Goal: Information Seeking & Learning: Learn about a topic

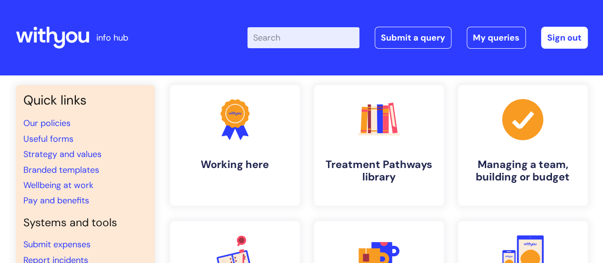
click at [293, 39] on input "Enter your search term here..." at bounding box center [304, 37] width 112 height 21
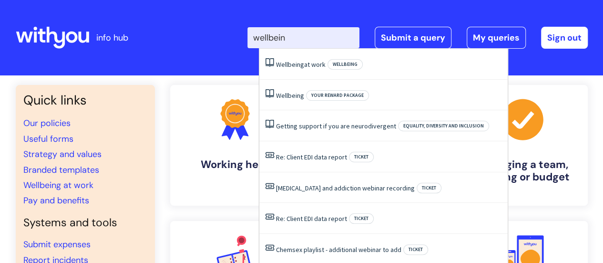
type input "wellbeing"
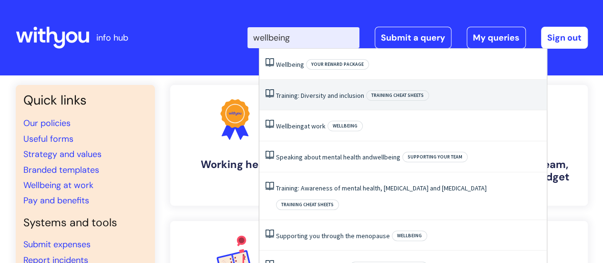
click at [301, 89] on li "Training: Diversity and inclusion Training cheat sheets" at bounding box center [403, 95] width 288 height 31
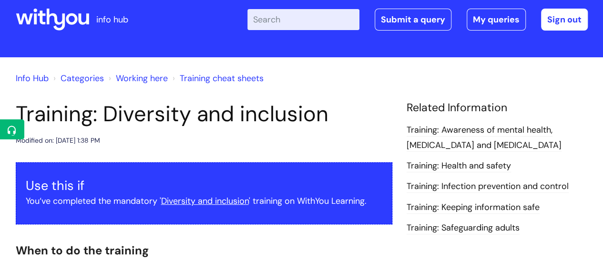
scroll to position [14, 0]
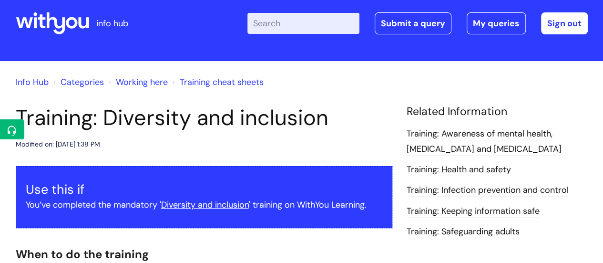
click at [152, 81] on link "Working here" at bounding box center [142, 81] width 52 height 11
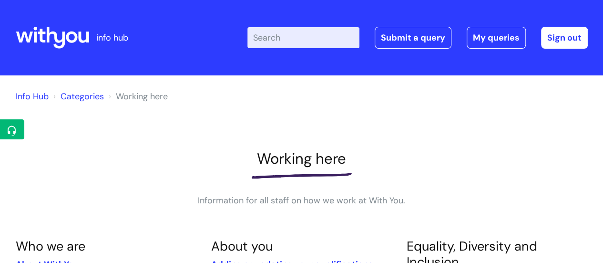
click at [283, 39] on input "Enter your search term here..." at bounding box center [304, 37] width 112 height 21
type input "wellbeing"
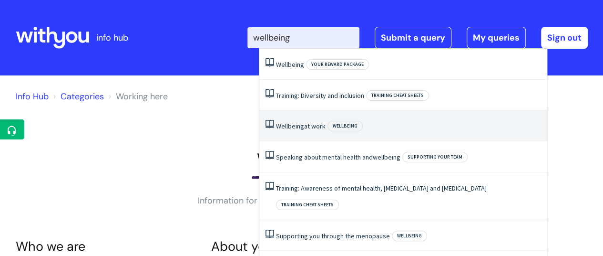
click at [303, 125] on span "Wellbeing" at bounding box center [290, 126] width 28 height 9
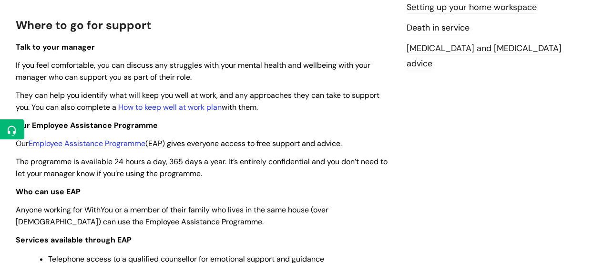
scroll to position [260, 0]
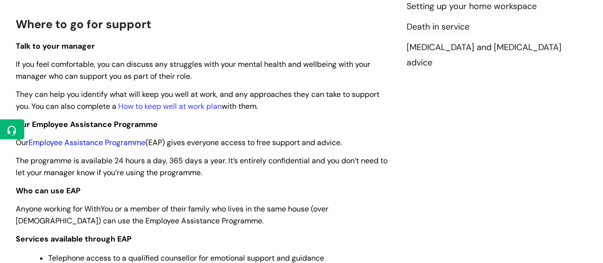
click at [117, 145] on link "Employee Assistance Programme" at bounding box center [87, 142] width 117 height 10
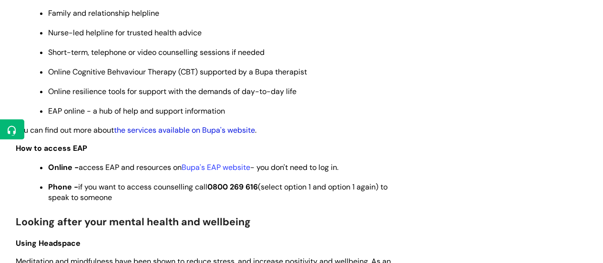
scroll to position [548, 0]
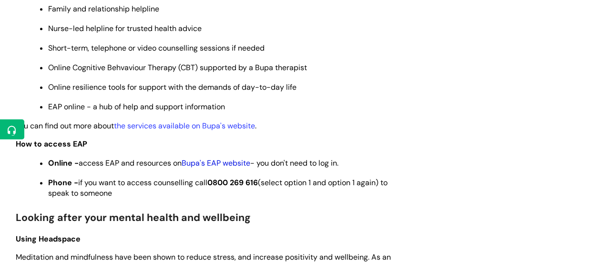
click at [218, 165] on link "Bupa's EAP website" at bounding box center [216, 163] width 69 height 10
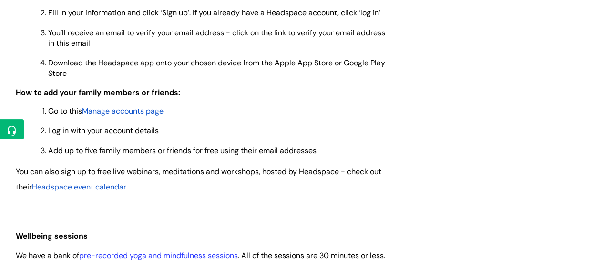
scroll to position [885, 0]
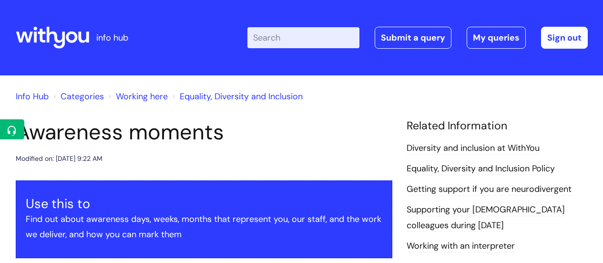
scroll to position [132, 0]
